Goal: Transaction & Acquisition: Purchase product/service

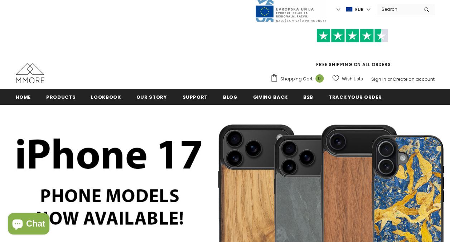
scroll to position [14, 0]
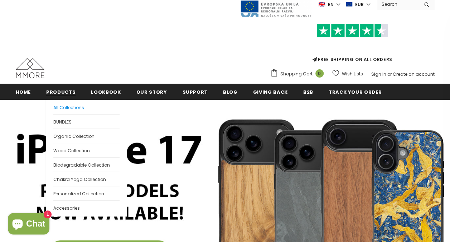
click at [58, 105] on span "All Collections" at bounding box center [68, 107] width 31 height 6
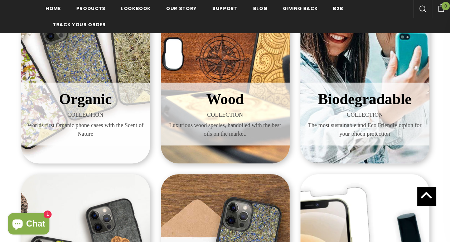
scroll to position [178, 0]
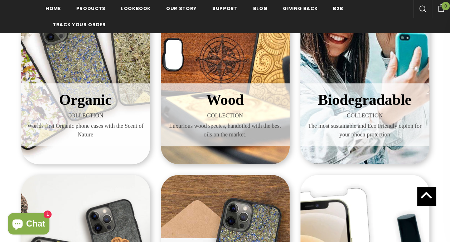
click at [104, 151] on div "Organic COLLECTION Worlds first Organic phone cases with the Scent of Nature" at bounding box center [85, 60] width 129 height 208
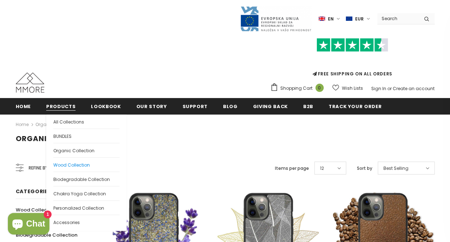
click at [67, 162] on span "Wood Collection" at bounding box center [71, 165] width 37 height 6
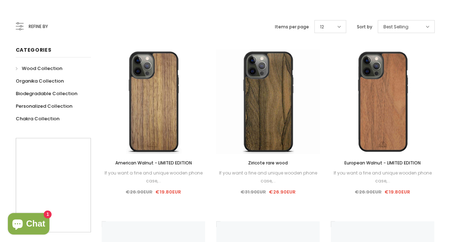
scroll to position [143, 0]
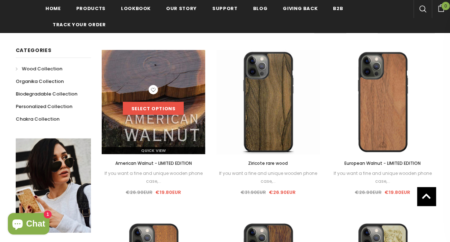
click at [168, 102] on link "Select options" at bounding box center [153, 108] width 61 height 13
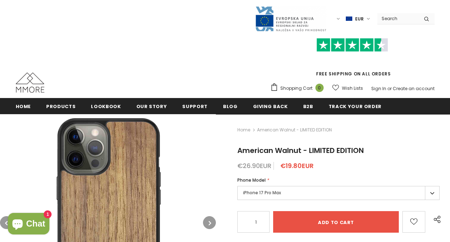
scroll to position [60, 0]
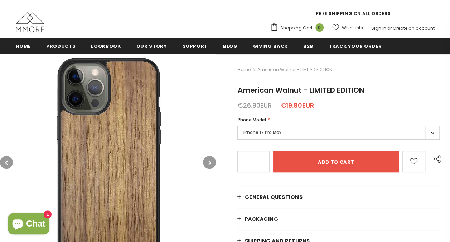
click at [244, 131] on label "iPhone 17 Pro Max" at bounding box center [339, 132] width 202 height 14
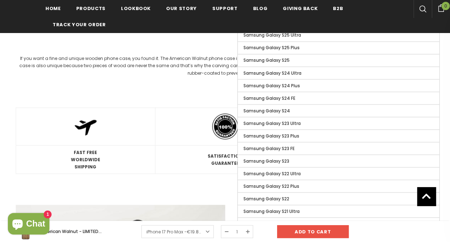
scroll to position [595, 0]
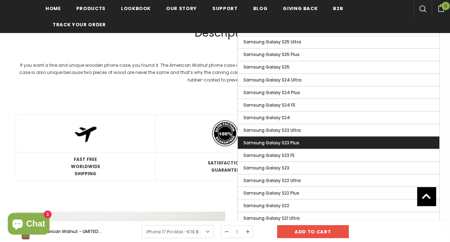
click at [248, 136] on label "Samsung Galaxy S23 Plus" at bounding box center [339, 142] width 202 height 12
click at [0, 0] on input "Samsung Galaxy S23 Plus" at bounding box center [0, 0] width 0 height 0
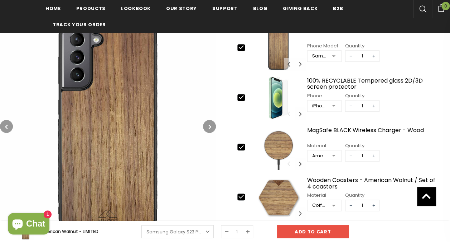
scroll to position [309, 0]
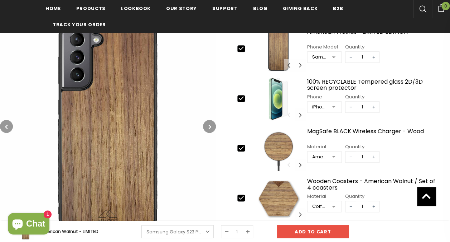
click at [211, 129] on button "button" at bounding box center [209, 126] width 13 height 13
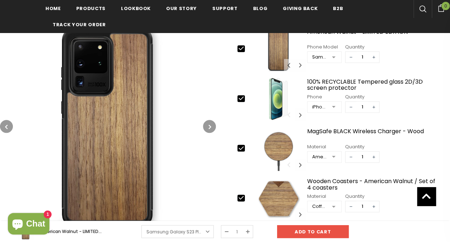
click at [211, 129] on button "button" at bounding box center [209, 126] width 13 height 13
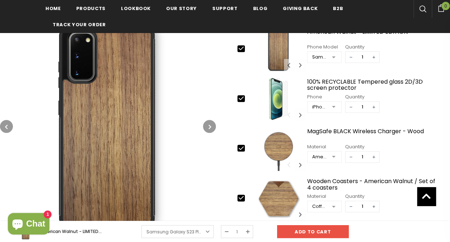
click at [211, 129] on button "button" at bounding box center [209, 126] width 13 height 13
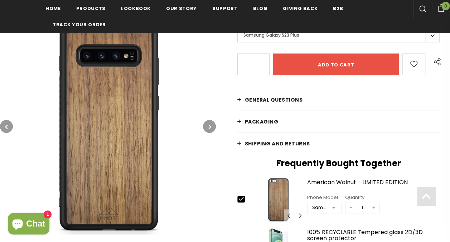
scroll to position [160, 0]
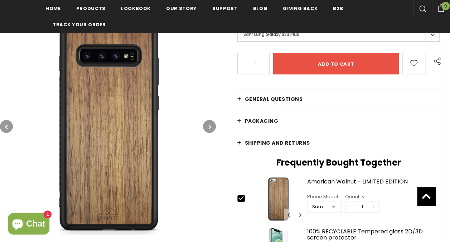
click at [299, 101] on span "General Questions" at bounding box center [274, 98] width 58 height 7
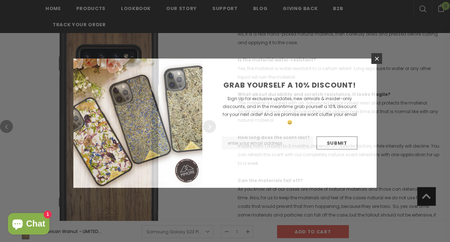
scroll to position [268, 0]
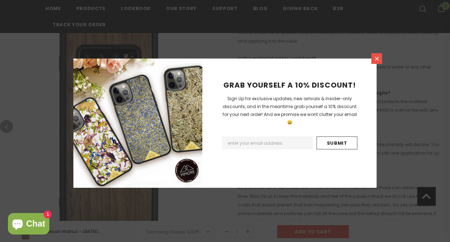
click at [375, 59] on icon at bounding box center [377, 59] width 4 height 4
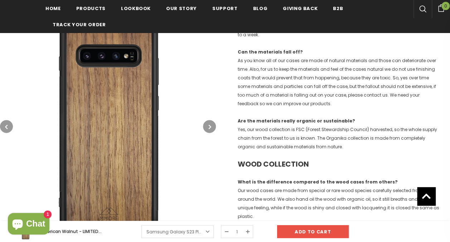
scroll to position [400, 0]
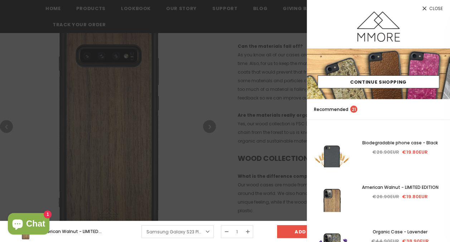
click at [128, 208] on div at bounding box center [225, 121] width 450 height 242
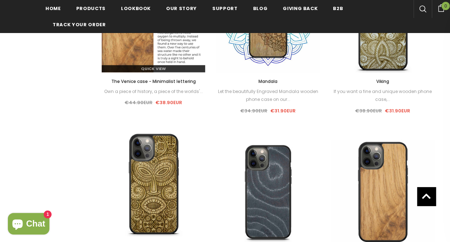
scroll to position [495, 0]
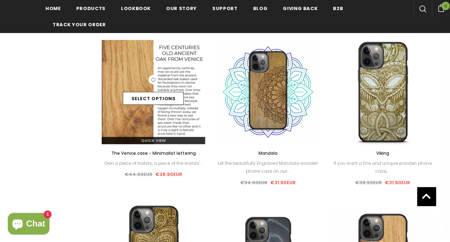
click at [174, 115] on img at bounding box center [154, 92] width 104 height 104
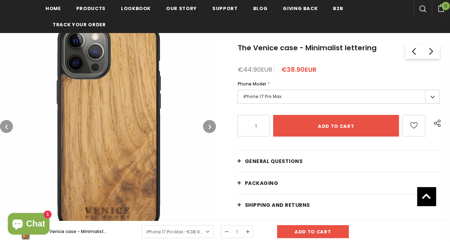
scroll to position [238, 0]
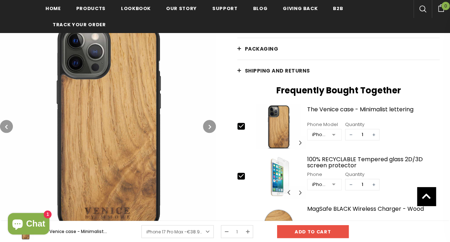
click at [212, 127] on button "button" at bounding box center [209, 126] width 13 height 13
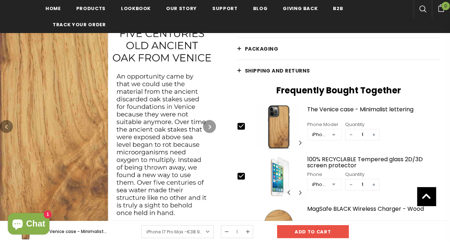
click at [212, 127] on button "button" at bounding box center [209, 126] width 13 height 13
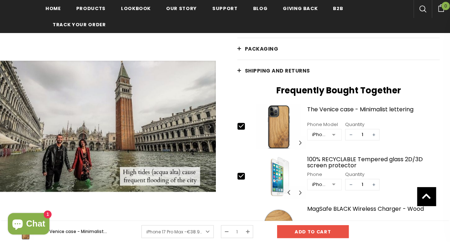
click at [212, 127] on button "button" at bounding box center [209, 126] width 13 height 13
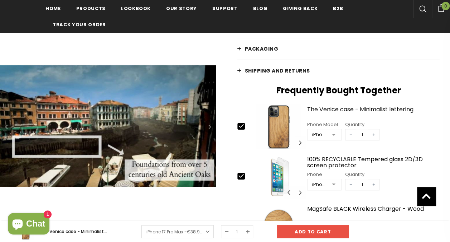
click at [212, 127] on button "button" at bounding box center [209, 126] width 13 height 13
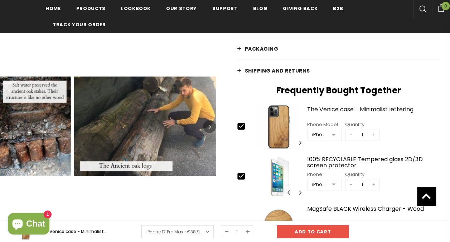
click at [212, 127] on button "button" at bounding box center [209, 126] width 13 height 13
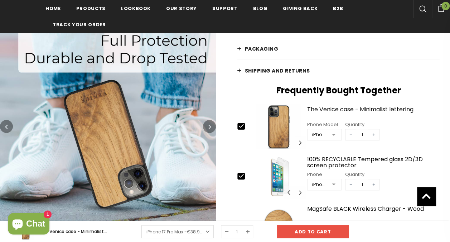
click at [212, 127] on button "button" at bounding box center [209, 126] width 13 height 13
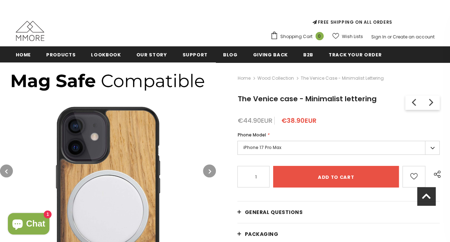
scroll to position [0, 0]
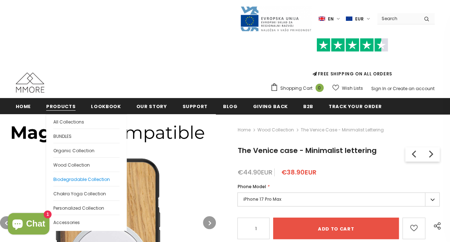
click at [85, 172] on link "Biodegradable Collection" at bounding box center [86, 178] width 66 height 14
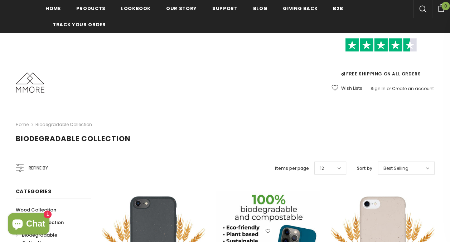
scroll to position [163, 0]
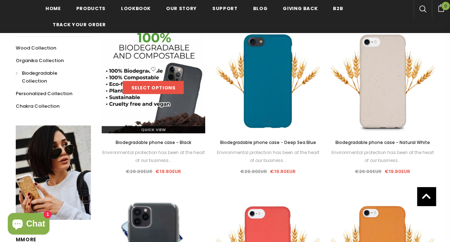
click at [162, 90] on link "Select options" at bounding box center [153, 87] width 61 height 13
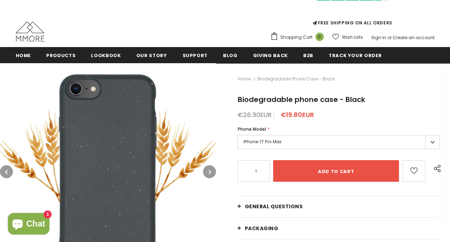
scroll to position [52, 0]
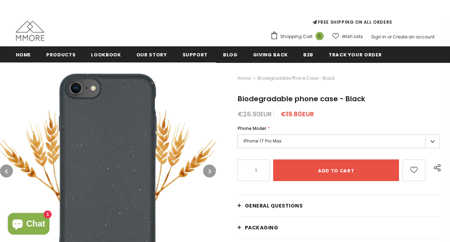
click at [213, 170] on button "button" at bounding box center [209, 170] width 13 height 13
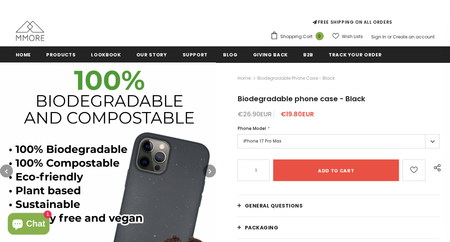
click at [213, 170] on button "button" at bounding box center [209, 170] width 13 height 13
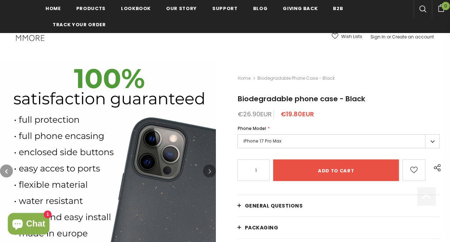
scroll to position [145, 0]
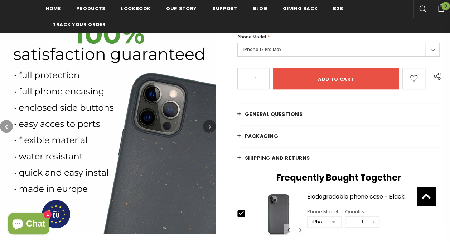
click at [206, 124] on button "button" at bounding box center [209, 126] width 13 height 13
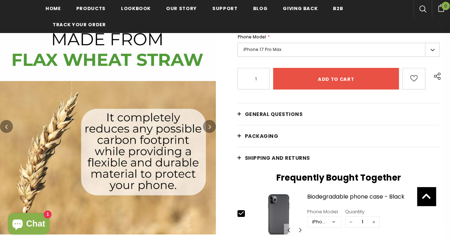
click at [206, 124] on button "button" at bounding box center [209, 126] width 13 height 13
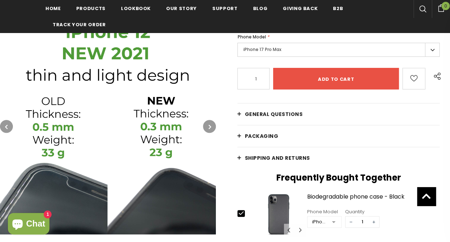
click at [206, 124] on button "button" at bounding box center [209, 126] width 13 height 13
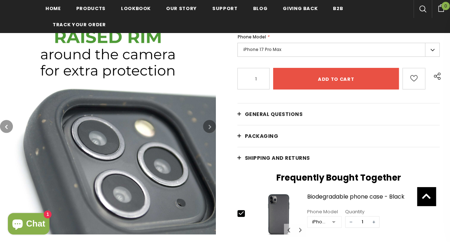
click at [209, 121] on button "button" at bounding box center [209, 126] width 13 height 13
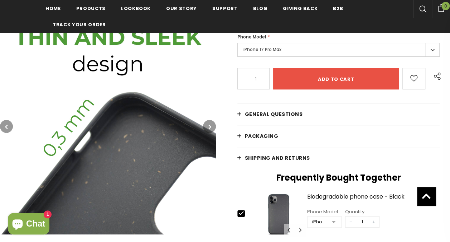
click at [243, 111] on link "General Questions" at bounding box center [339, 114] width 202 height 22
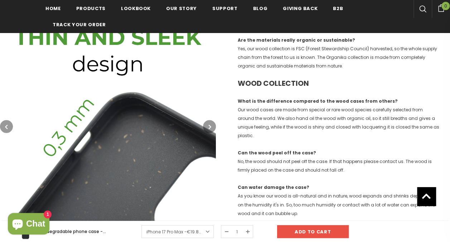
scroll to position [477, 0]
